Goal: Find specific page/section: Find specific page/section

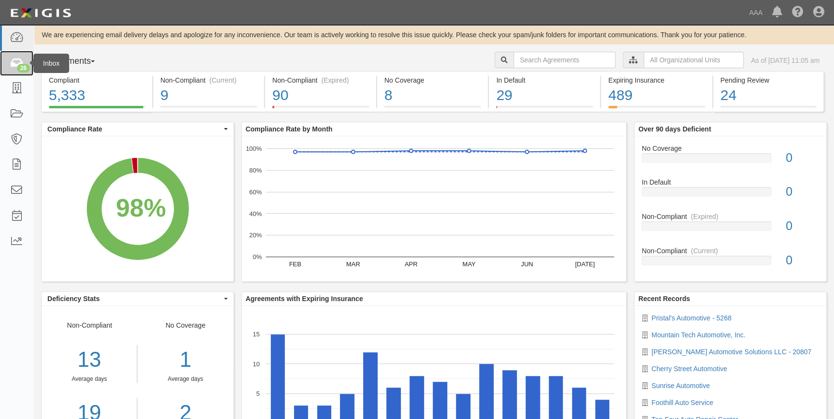
click at [11, 65] on icon at bounding box center [17, 63] width 14 height 11
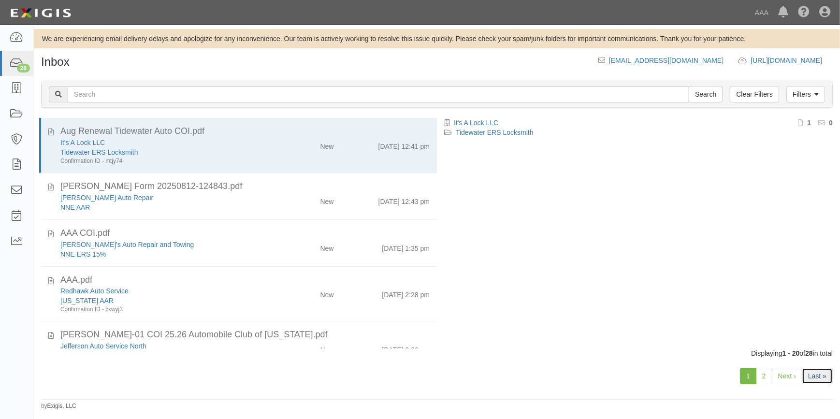
click at [824, 371] on link "Last »" at bounding box center [817, 376] width 31 height 16
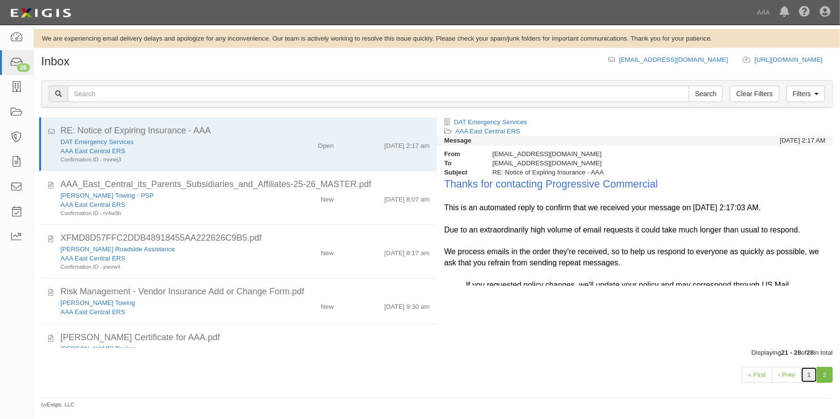
click at [812, 378] on link "1" at bounding box center [809, 375] width 16 height 16
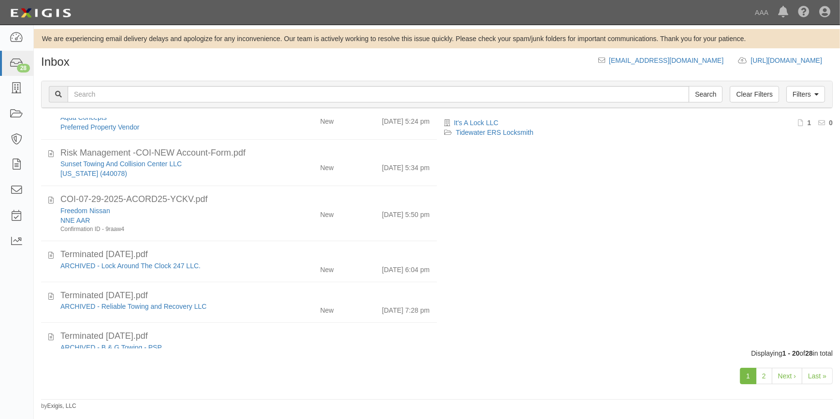
scroll to position [593, 0]
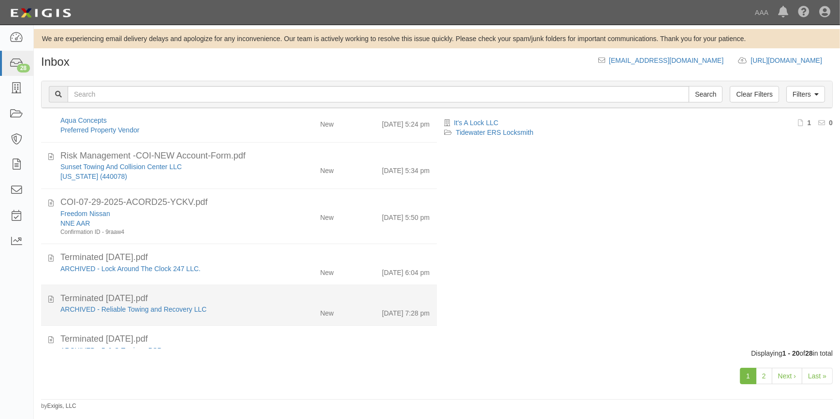
click at [222, 301] on div "Terminated 08.13.25.pdf" at bounding box center [244, 298] width 369 height 13
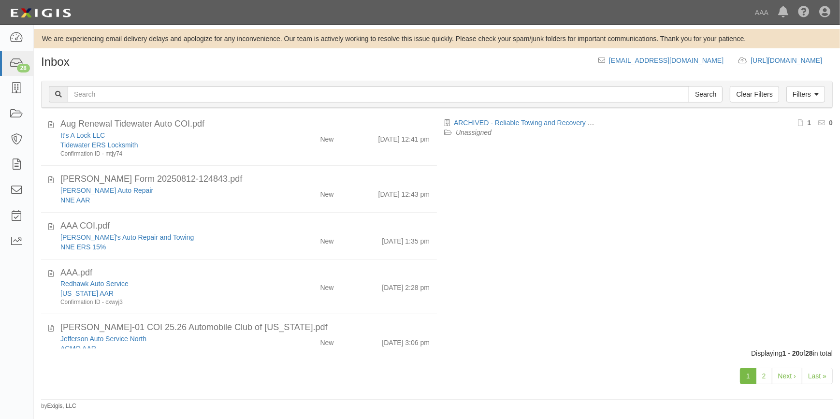
scroll to position [0, 0]
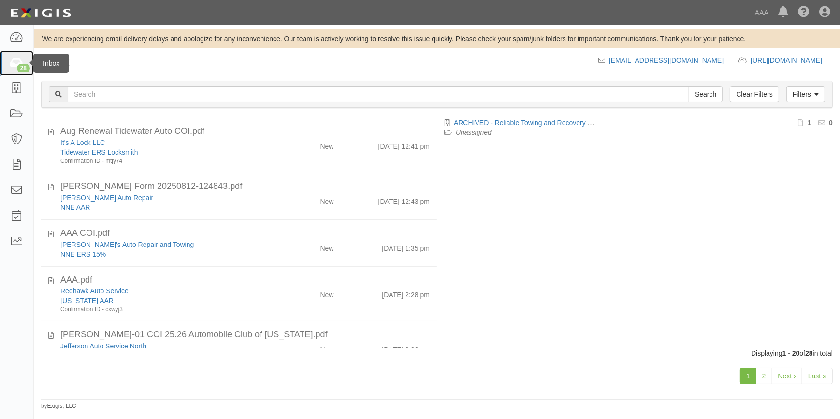
click at [5, 68] on link "28" at bounding box center [16, 64] width 33 height 26
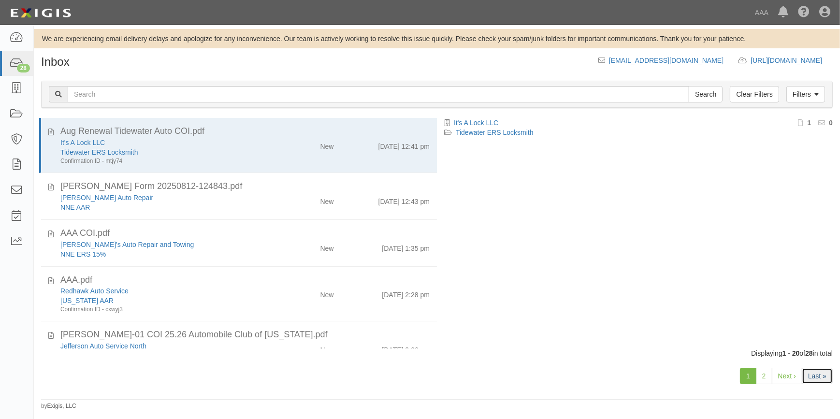
click at [813, 374] on link "Last »" at bounding box center [817, 376] width 31 height 16
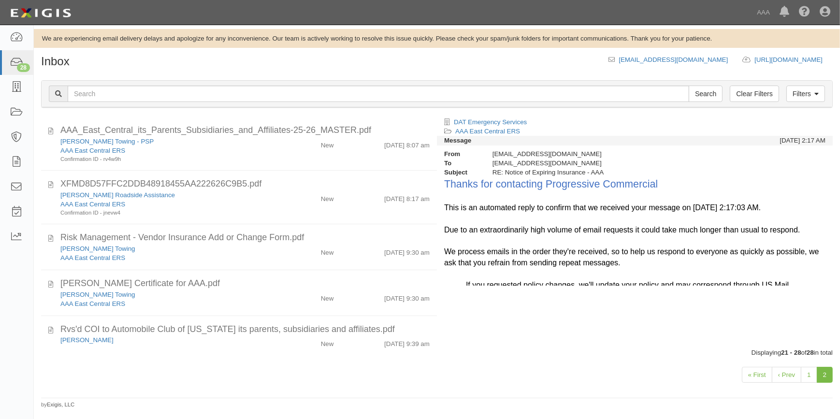
scroll to position [147, 0]
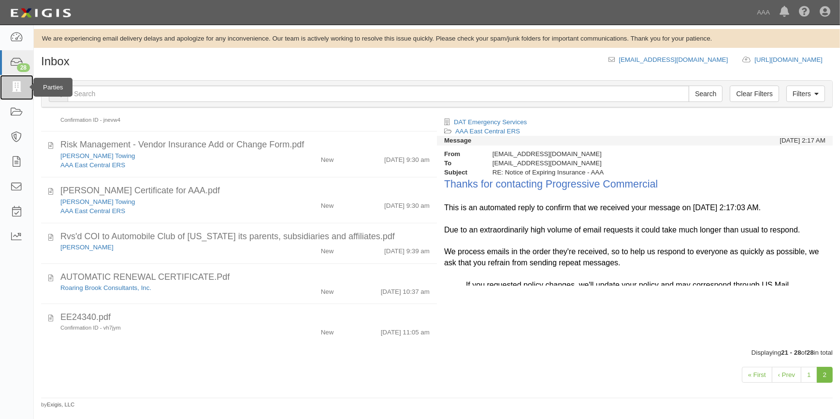
click at [12, 90] on icon at bounding box center [16, 87] width 13 height 11
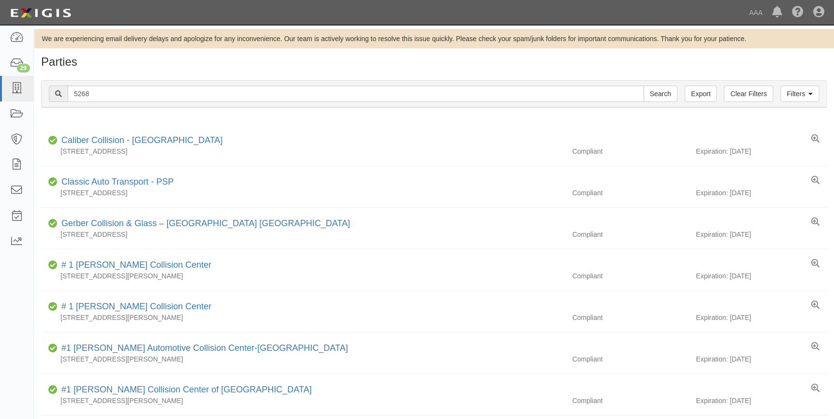
type input "5268"
click at [643, 86] on input "Search" at bounding box center [660, 94] width 34 height 16
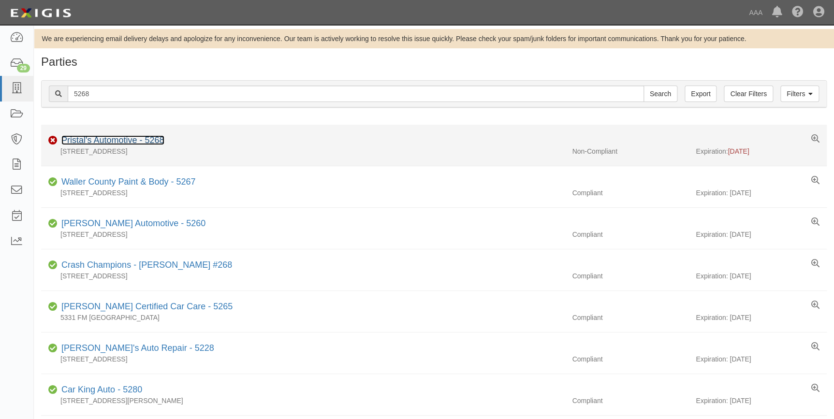
click at [106, 141] on link "Pristal's Automotive - 5268" at bounding box center [112, 140] width 103 height 10
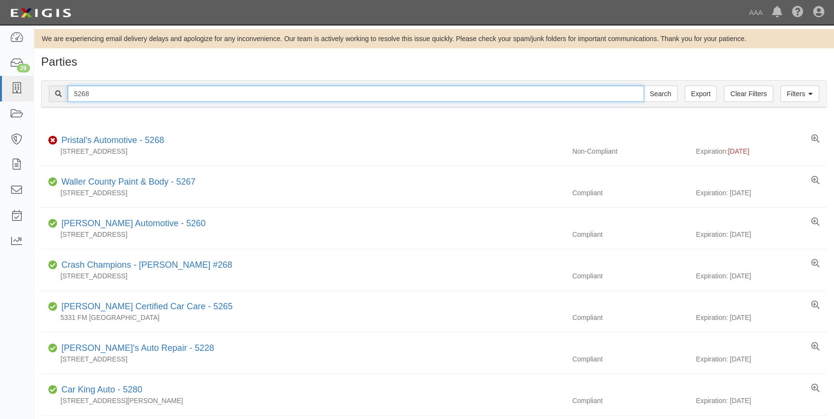
drag, startPoint x: 92, startPoint y: 95, endPoint x: 45, endPoint y: 101, distance: 47.4
click at [45, 101] on div "Filters Clear Filters Export 5268 Search Filters" at bounding box center [434, 94] width 784 height 27
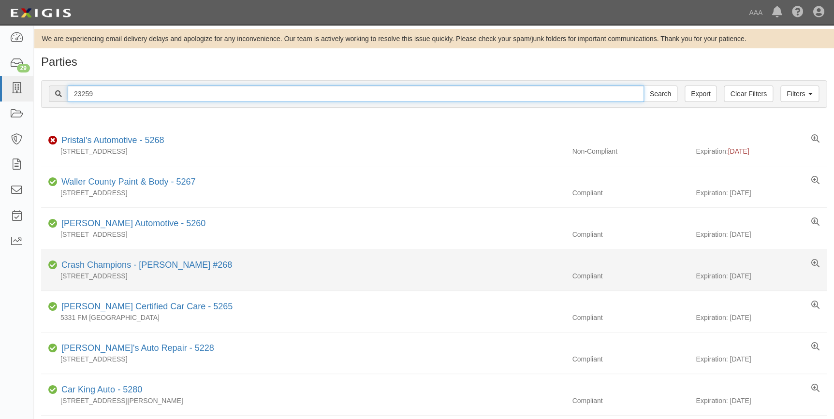
type input "23259"
click at [643, 86] on input "Search" at bounding box center [660, 94] width 34 height 16
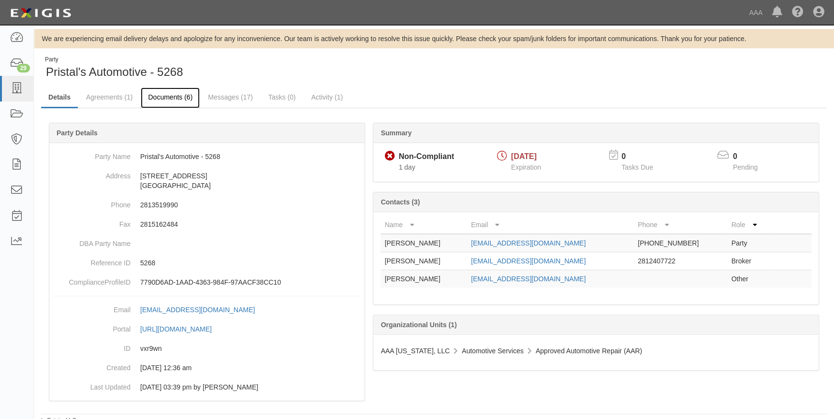
click at [169, 94] on link "Documents (6)" at bounding box center [170, 97] width 59 height 21
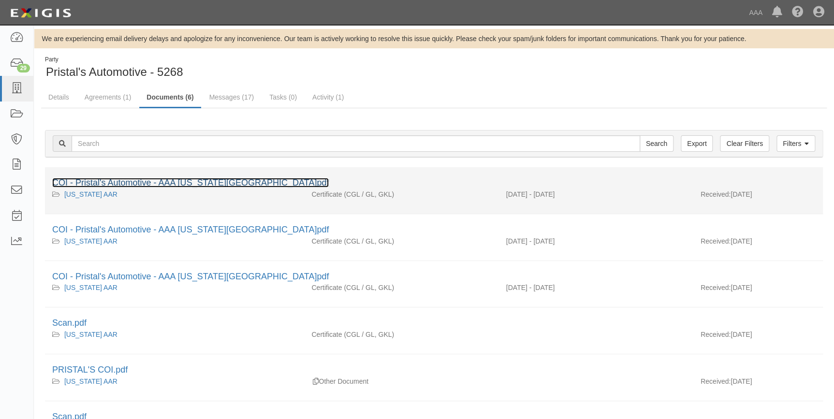
click at [198, 182] on link "COI - Pristal's Automotive - AAA [US_STATE][GEOGRAPHIC_DATA]pdf" at bounding box center [190, 183] width 276 height 10
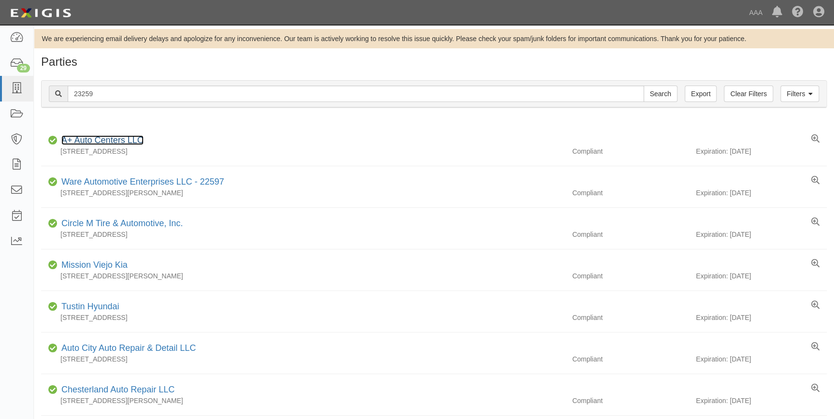
click at [113, 139] on link "A+ Auto Centers LLC" at bounding box center [102, 140] width 82 height 10
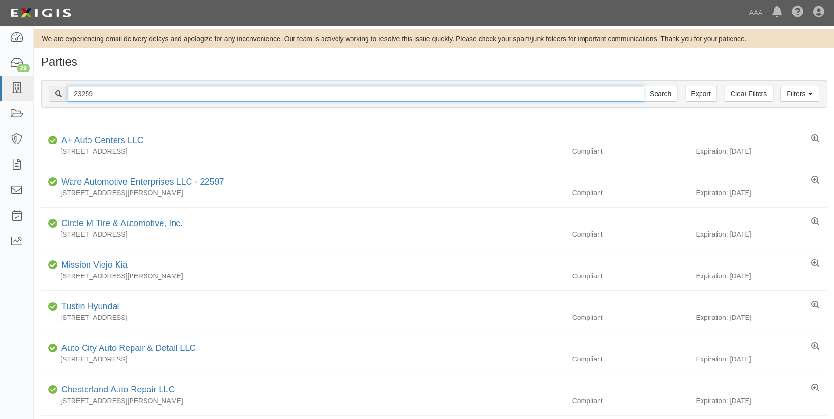
drag, startPoint x: 135, startPoint y: 95, endPoint x: 48, endPoint y: 93, distance: 86.5
click at [48, 93] on div "Filters Clear Filters Export 23259 Search Filters" at bounding box center [434, 94] width 784 height 27
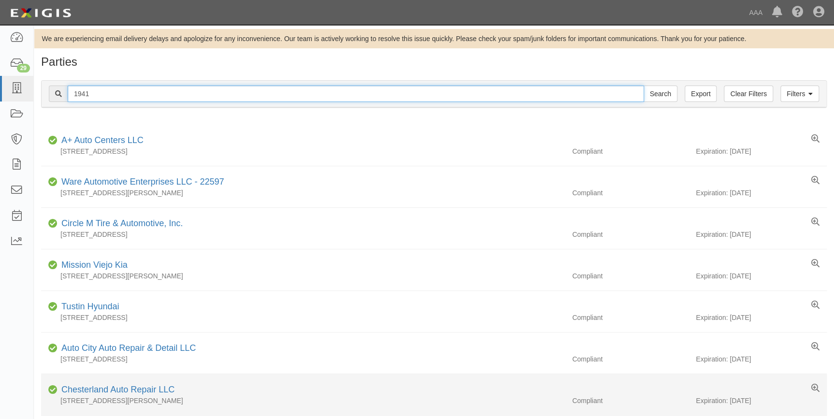
type input "1941"
click at [643, 86] on input "Search" at bounding box center [660, 94] width 34 height 16
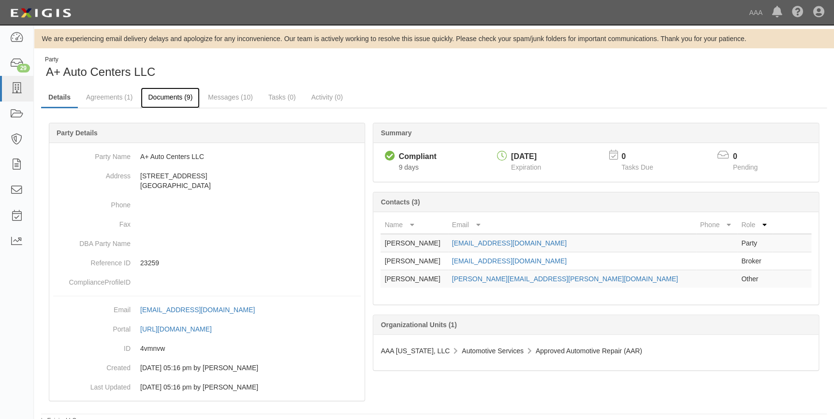
click at [179, 96] on link "Documents (9)" at bounding box center [170, 97] width 59 height 21
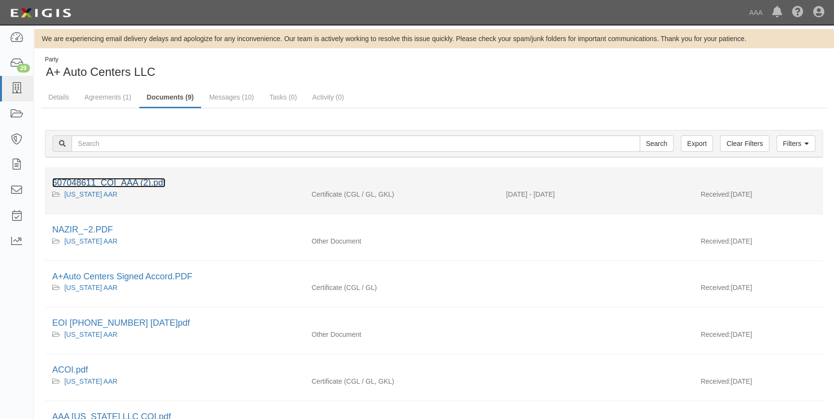
click at [127, 180] on link "607048611_COI_AAA (2).pdf" at bounding box center [108, 183] width 113 height 10
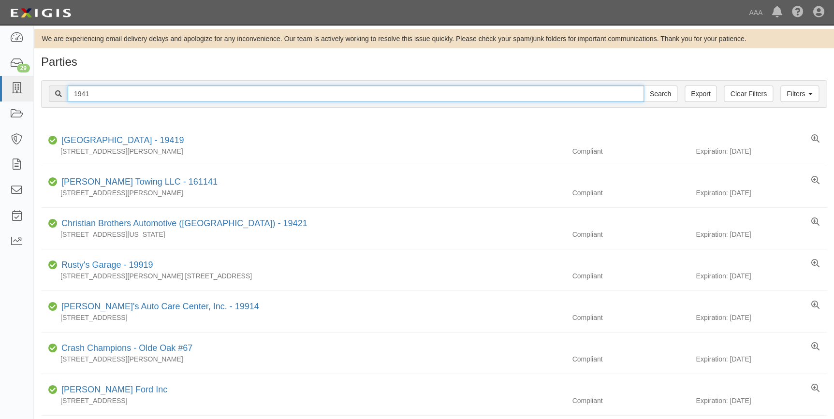
click at [220, 97] on input "1941" at bounding box center [356, 94] width 576 height 16
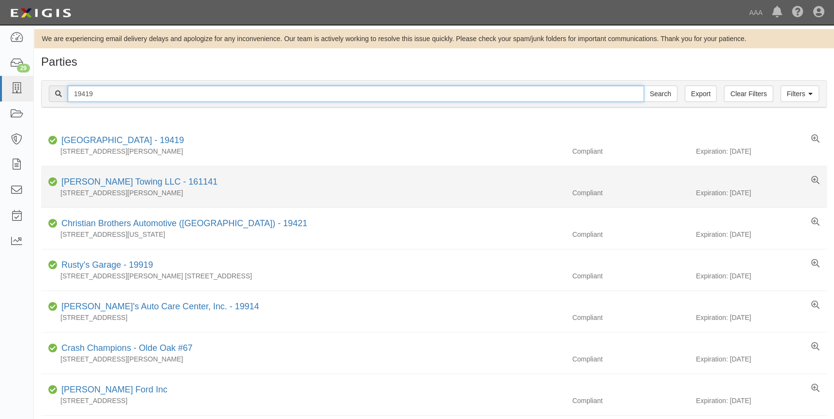
type input "19419"
click at [643, 86] on input "Search" at bounding box center [660, 94] width 34 height 16
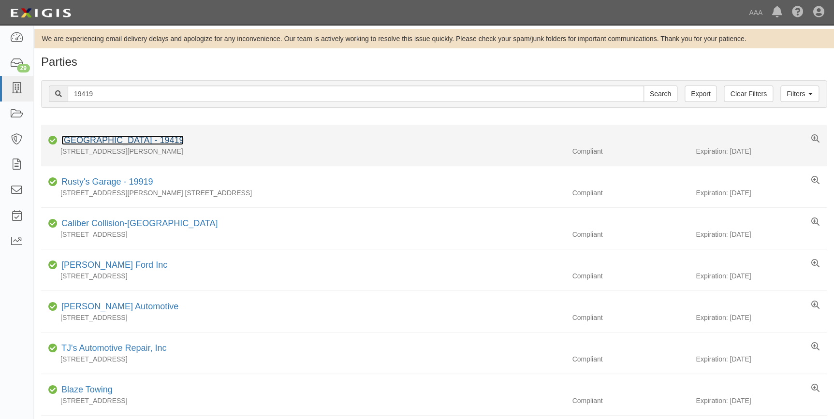
click at [101, 140] on link "Kar Hospital - 19419" at bounding box center [122, 140] width 122 height 10
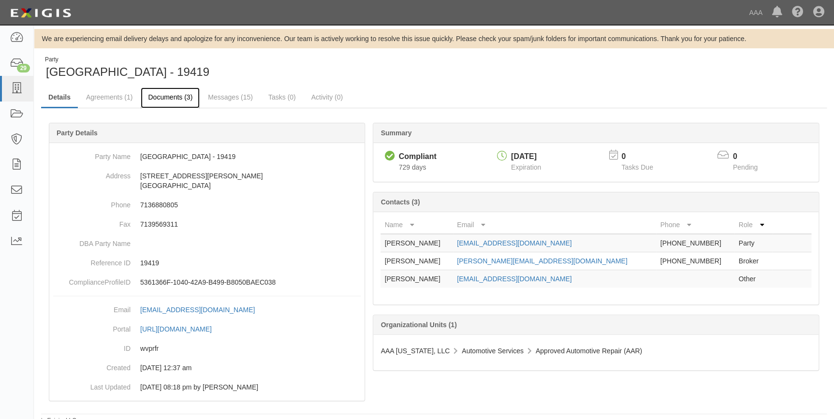
click at [185, 98] on link "Documents (3)" at bounding box center [170, 97] width 59 height 21
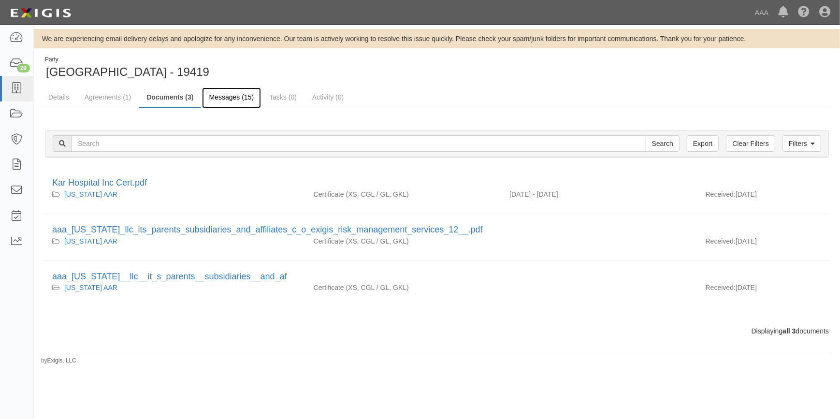
click at [222, 99] on link "Messages (15)" at bounding box center [231, 97] width 59 height 21
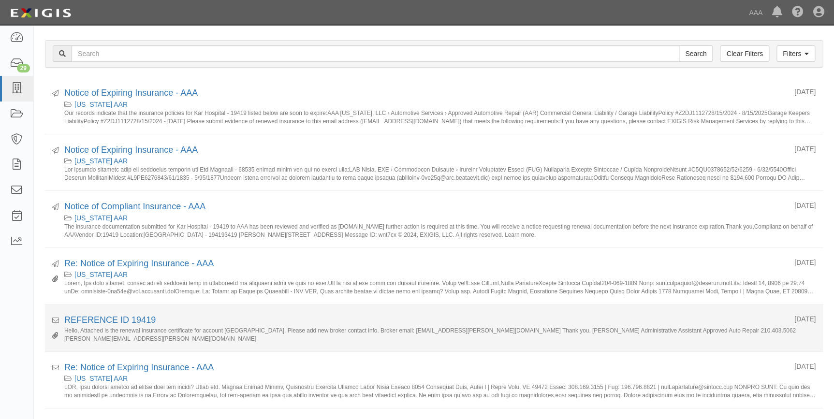
scroll to position [43, 0]
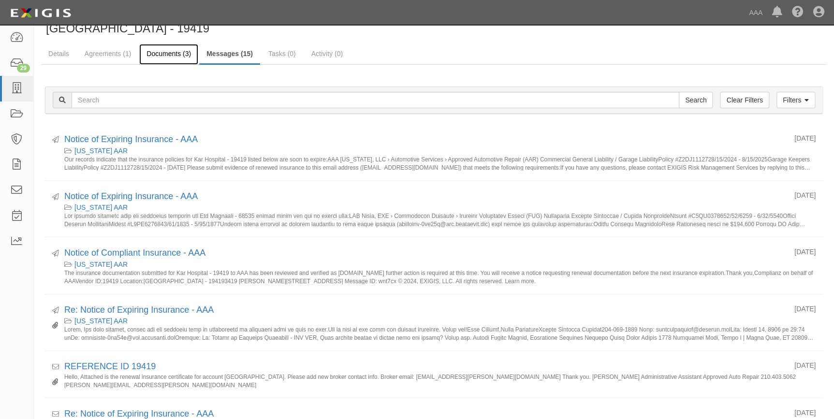
click at [176, 52] on link "Documents (3)" at bounding box center [168, 54] width 59 height 21
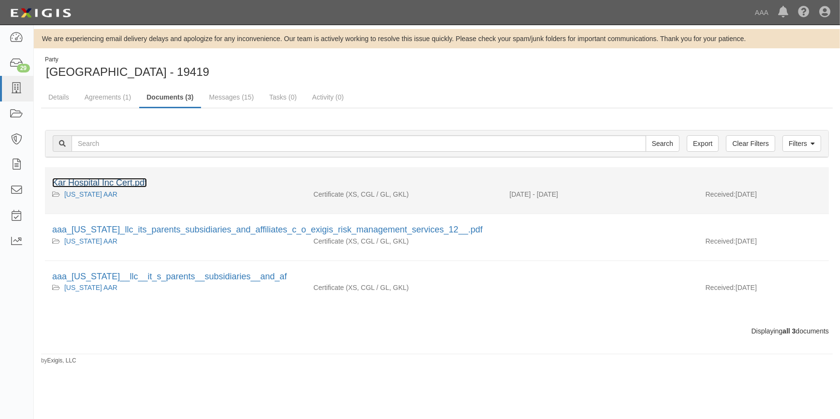
click at [116, 179] on link "Kar Hospital Inc Cert.pdf" at bounding box center [99, 183] width 95 height 10
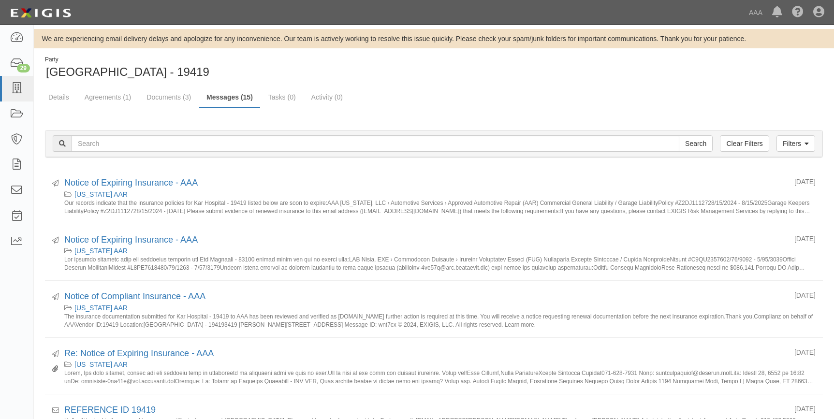
scroll to position [43, 0]
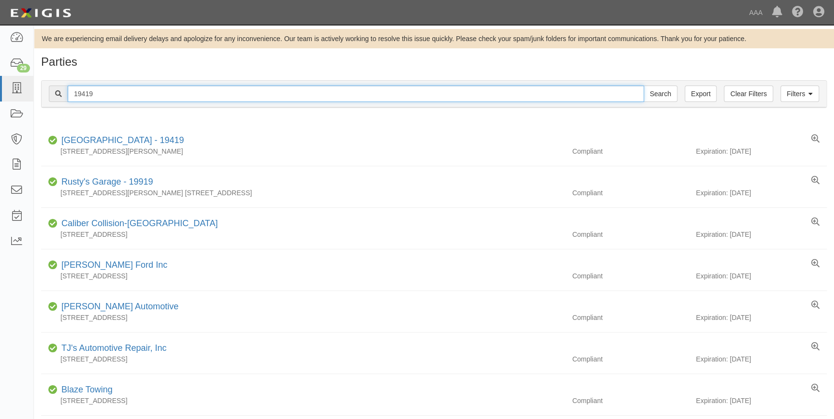
drag, startPoint x: 143, startPoint y: 90, endPoint x: 51, endPoint y: 93, distance: 91.4
click at [51, 93] on div "19419 Search" at bounding box center [363, 94] width 628 height 16
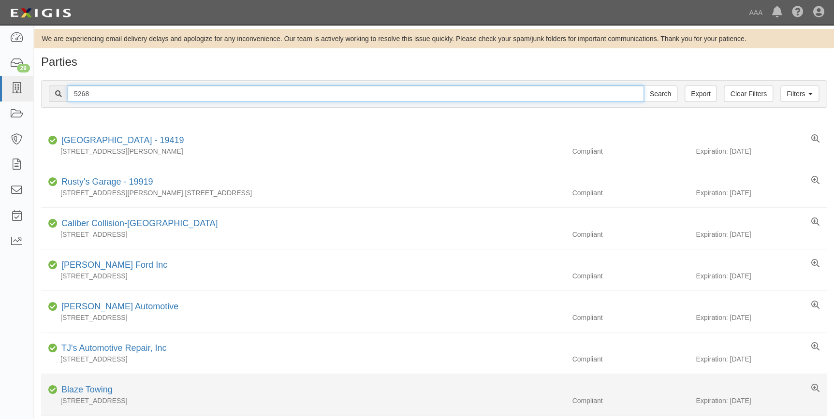
type input "5268"
click at [643, 86] on input "Search" at bounding box center [660, 94] width 34 height 16
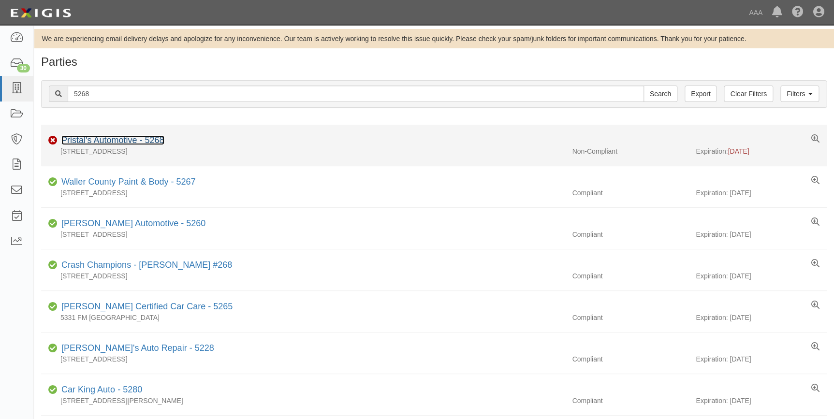
click at [87, 142] on link "Pristal's Automotive - 5268" at bounding box center [112, 140] width 103 height 10
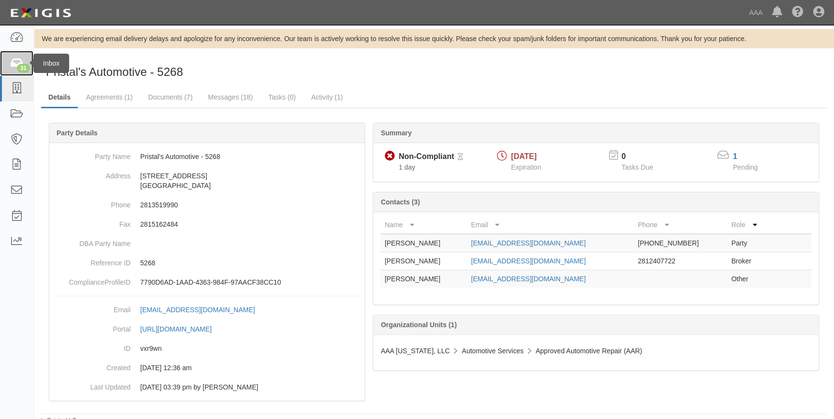
click at [16, 61] on icon at bounding box center [17, 63] width 14 height 11
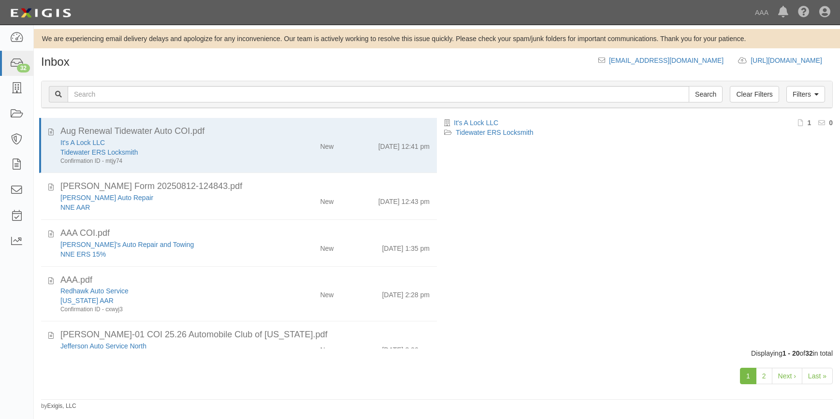
click at [812, 373] on link "Last »" at bounding box center [817, 376] width 31 height 16
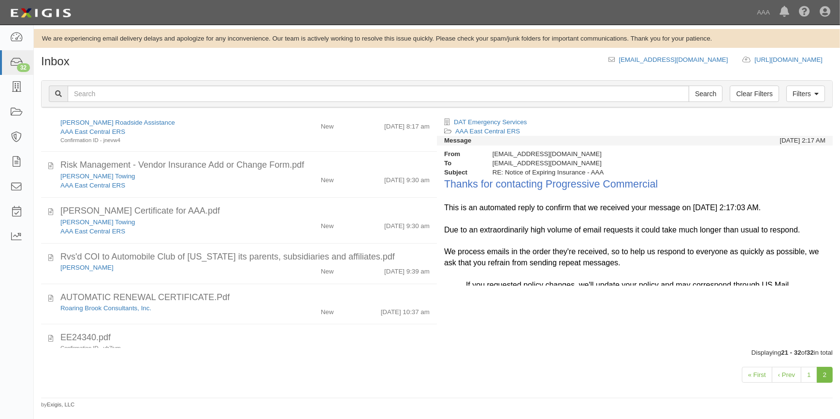
scroll to position [353, 0]
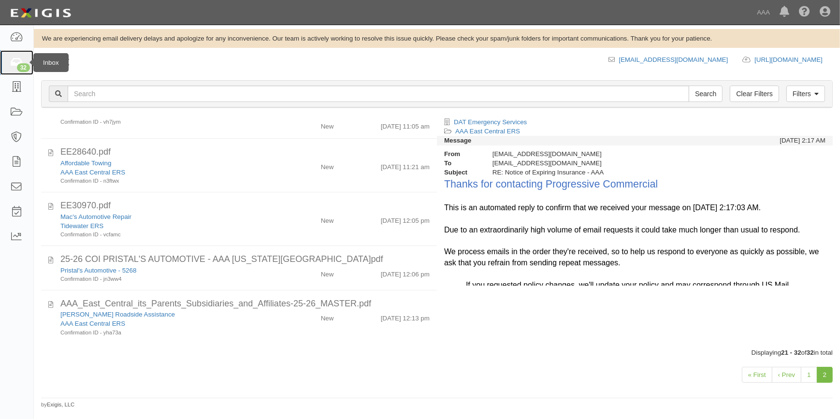
click at [14, 59] on icon at bounding box center [16, 63] width 13 height 11
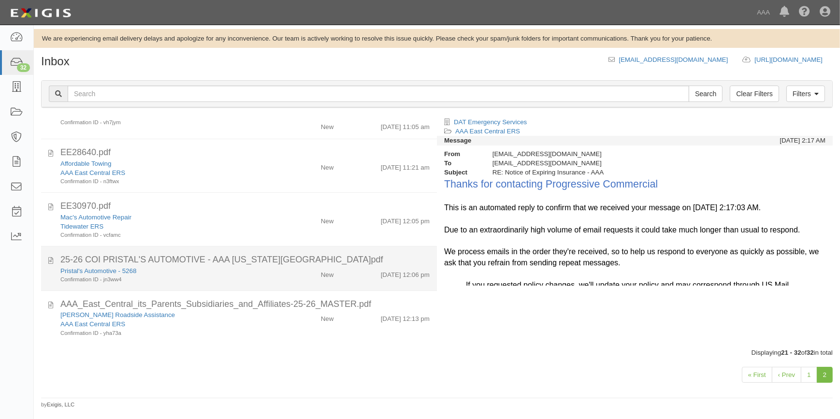
scroll to position [353, 0]
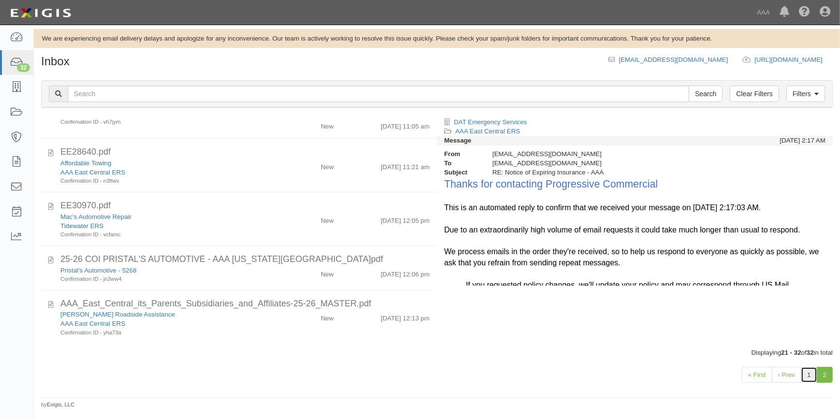
click at [811, 369] on link "1" at bounding box center [809, 375] width 16 height 16
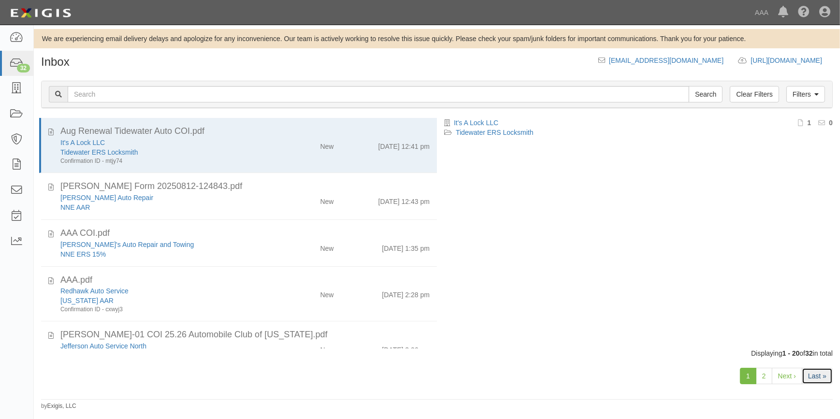
click at [820, 377] on link "Last »" at bounding box center [817, 376] width 31 height 16
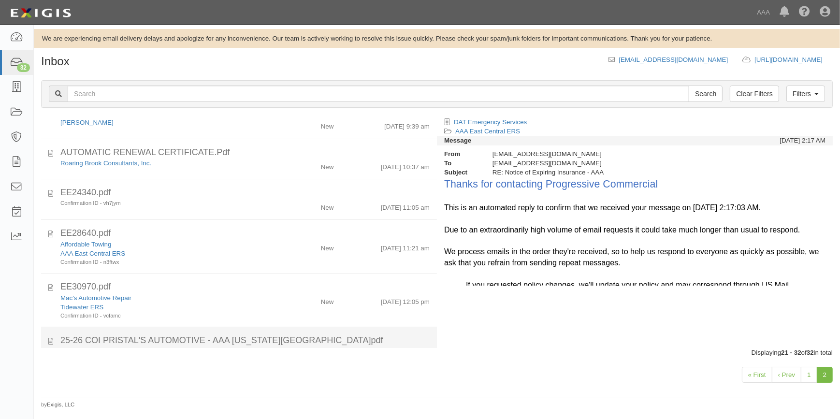
scroll to position [265, 0]
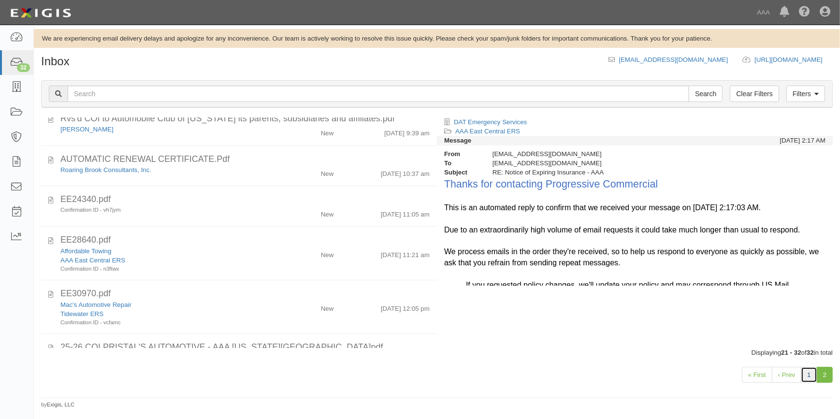
click at [806, 372] on link "1" at bounding box center [809, 375] width 16 height 16
